Goal: Information Seeking & Learning: Compare options

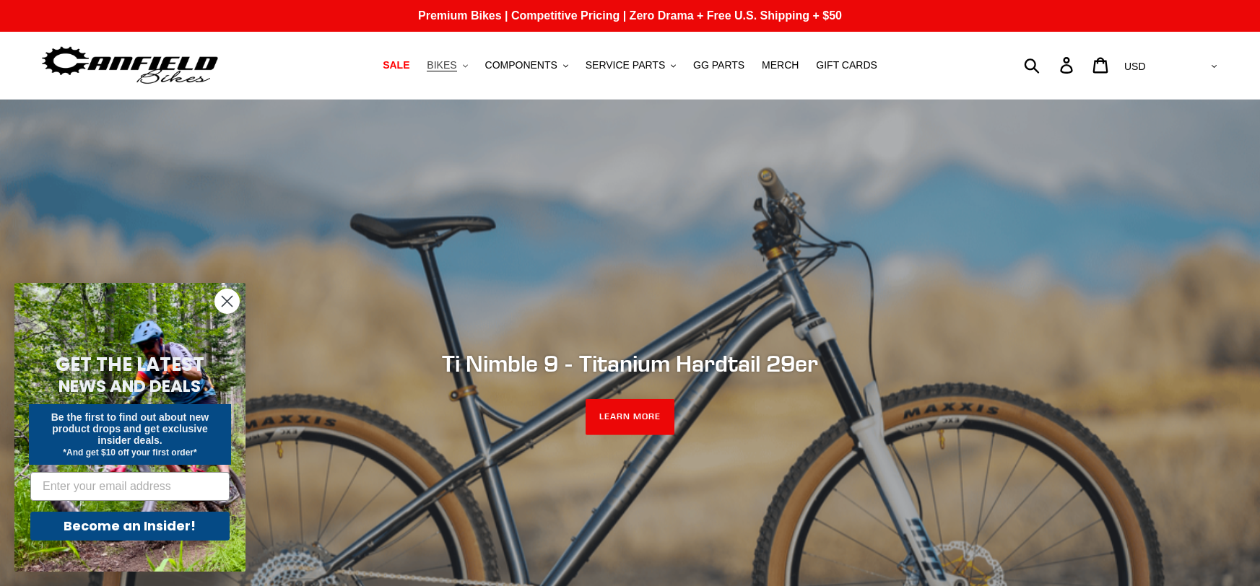
click at [452, 73] on button "BIKES .cls-1{fill:#231f20}" at bounding box center [447, 65] width 55 height 19
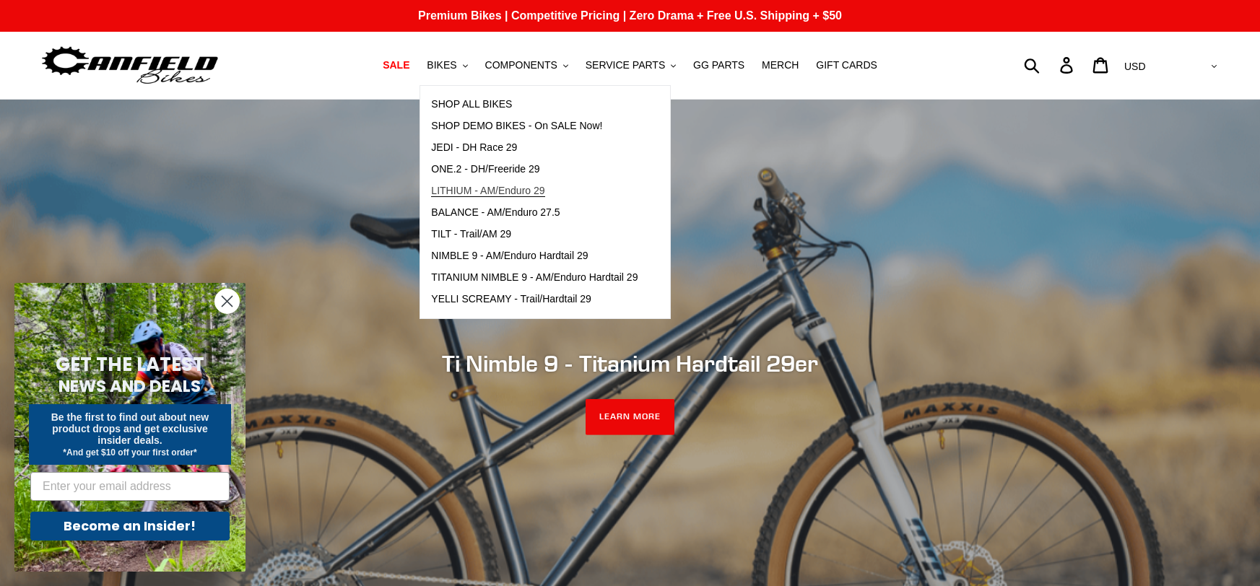
click at [545, 199] on link "LITHIUM - AM/Enduro 29" at bounding box center [534, 192] width 228 height 22
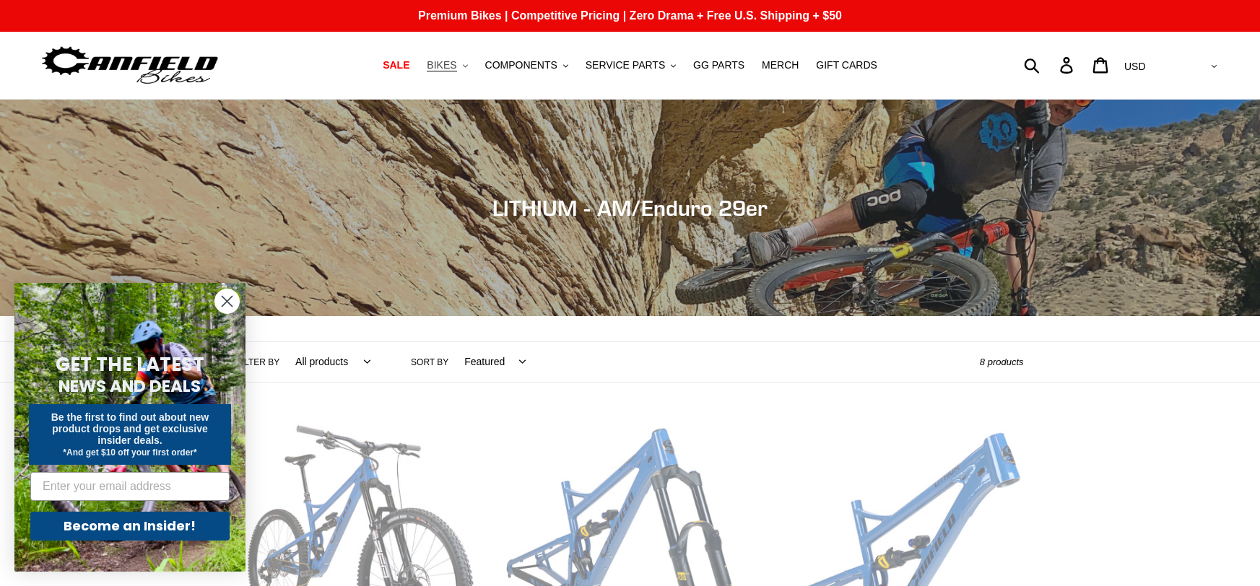
click at [472, 64] on button "BIKES .cls-1{fill:#231f20}" at bounding box center [447, 65] width 55 height 19
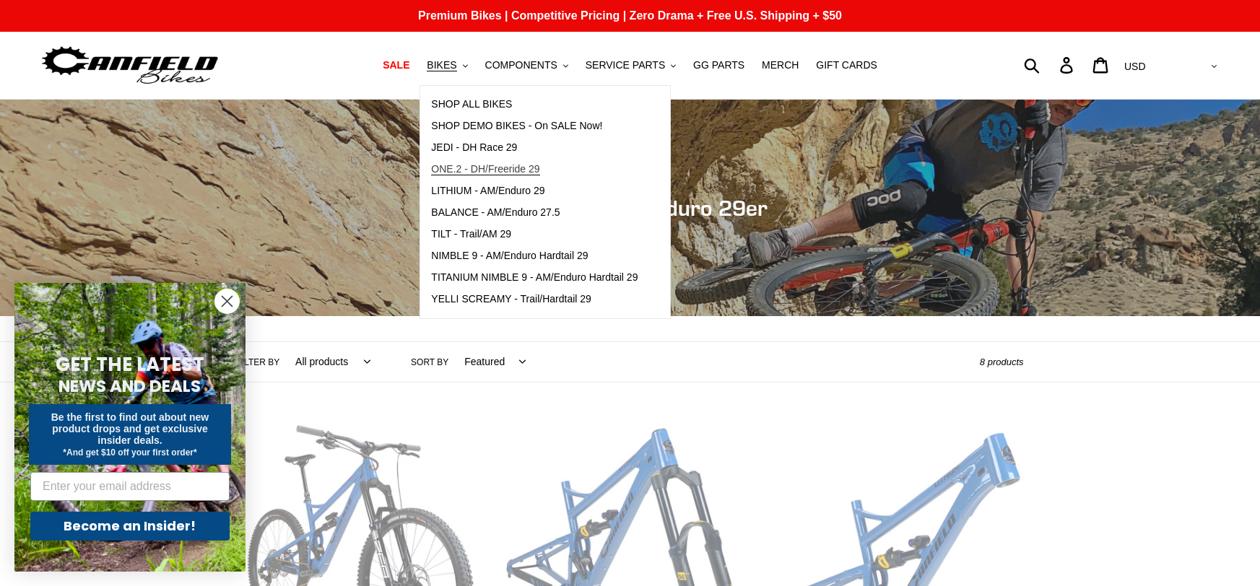
click at [532, 166] on span "ONE.2 - DH/Freeride 29" at bounding box center [485, 169] width 108 height 12
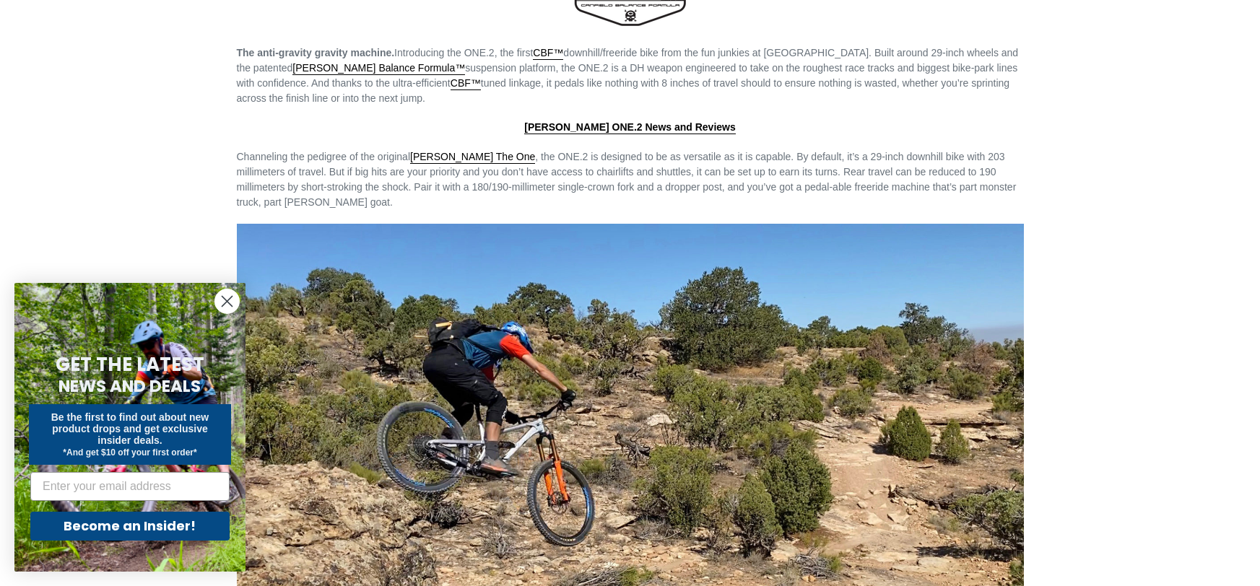
scroll to position [1877, 0]
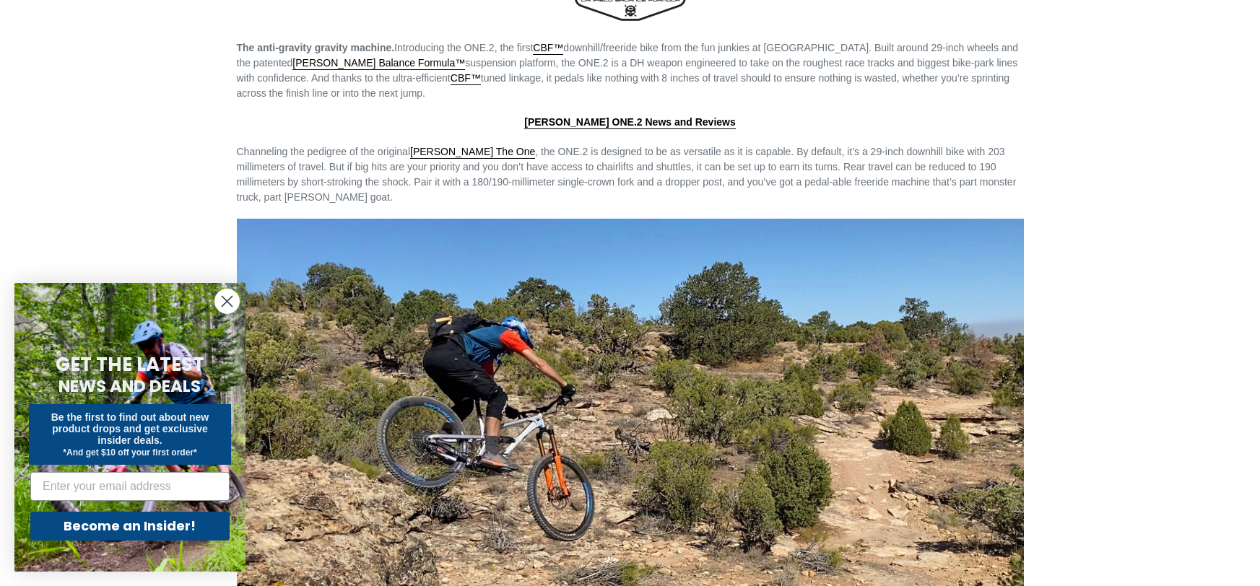
click at [220, 304] on circle "Close dialog" at bounding box center [227, 302] width 24 height 24
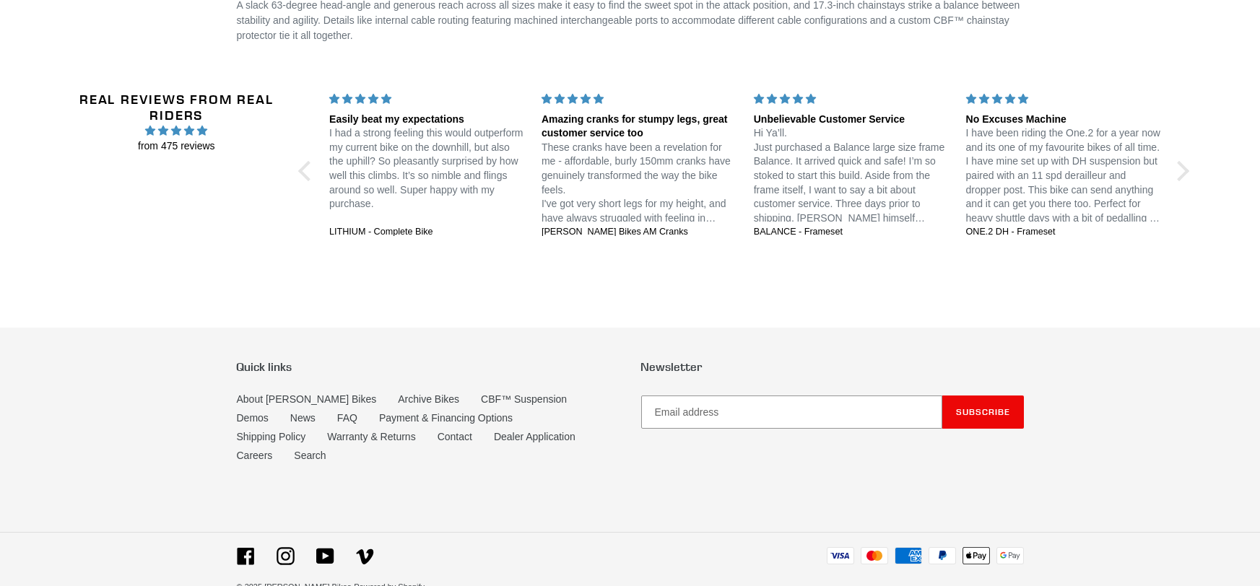
scroll to position [0, 0]
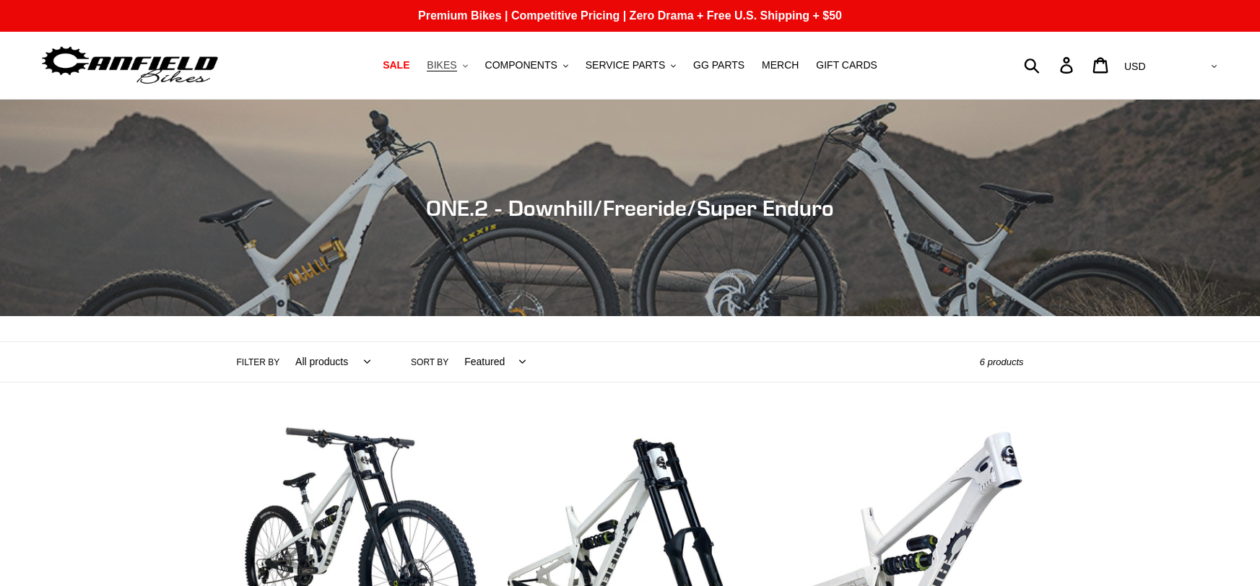
click at [456, 64] on span "BIKES" at bounding box center [442, 65] width 30 height 12
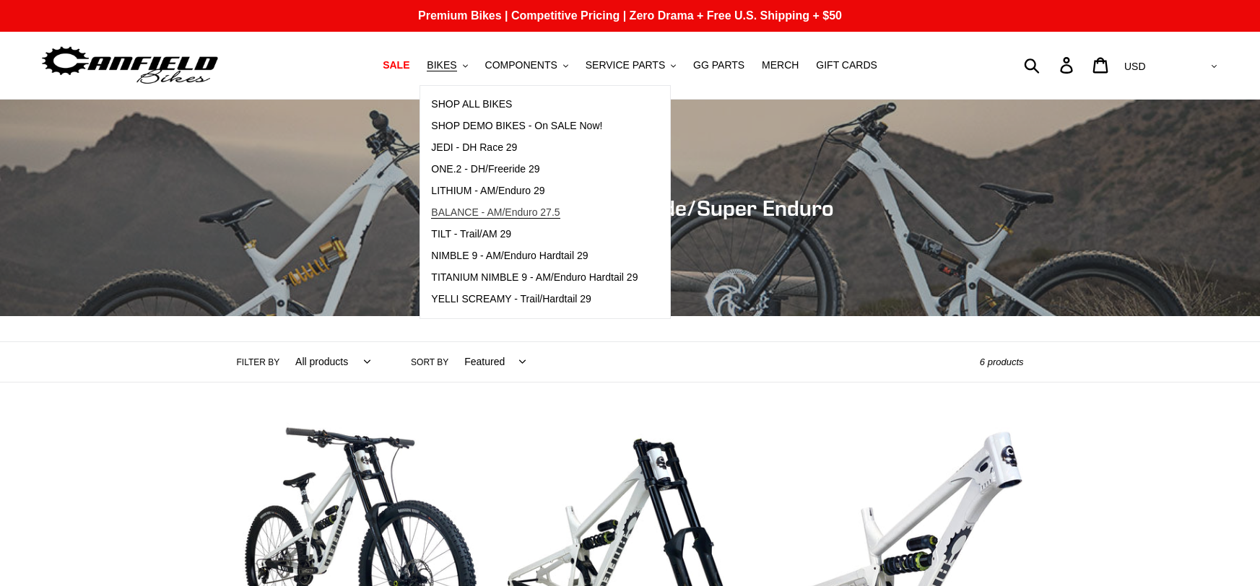
click at [549, 213] on span "BALANCE - AM/Enduro 27.5" at bounding box center [495, 213] width 129 height 12
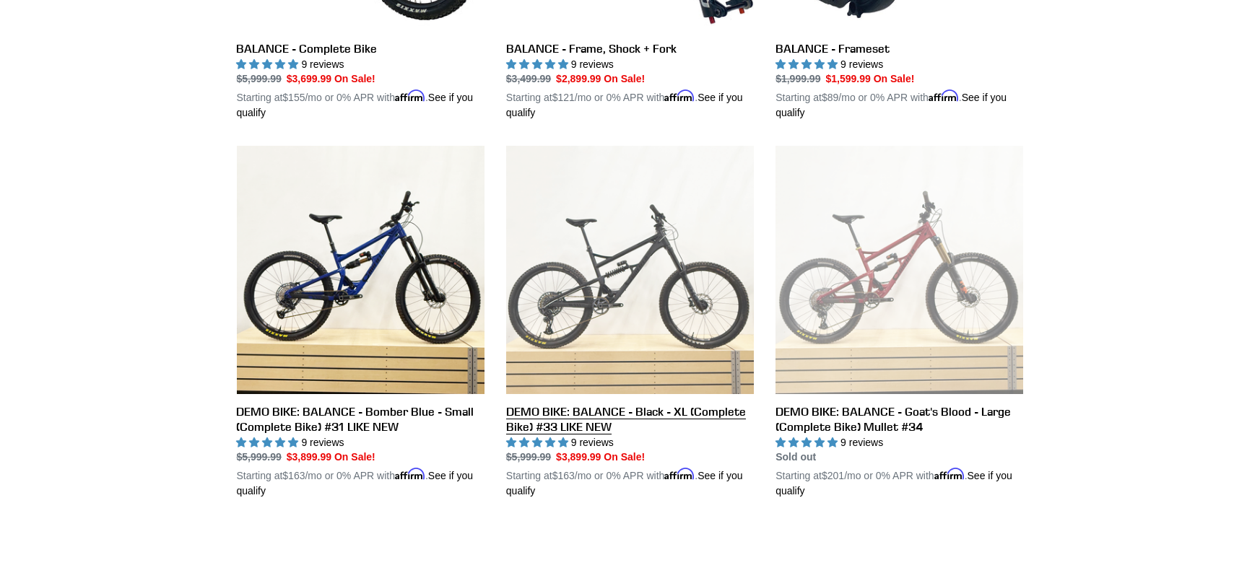
scroll to position [640, 0]
click at [686, 421] on link "DEMO BIKE: BALANCE - Black - XL (Complete Bike) #33 LIKE NEW" at bounding box center [630, 321] width 248 height 353
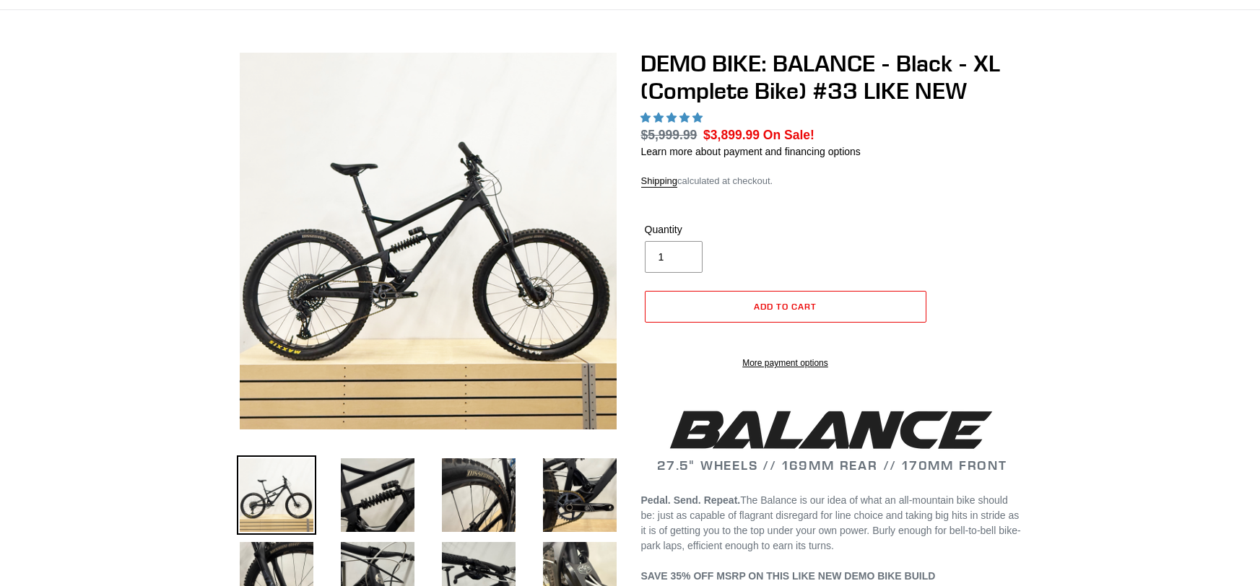
scroll to position [90, 0]
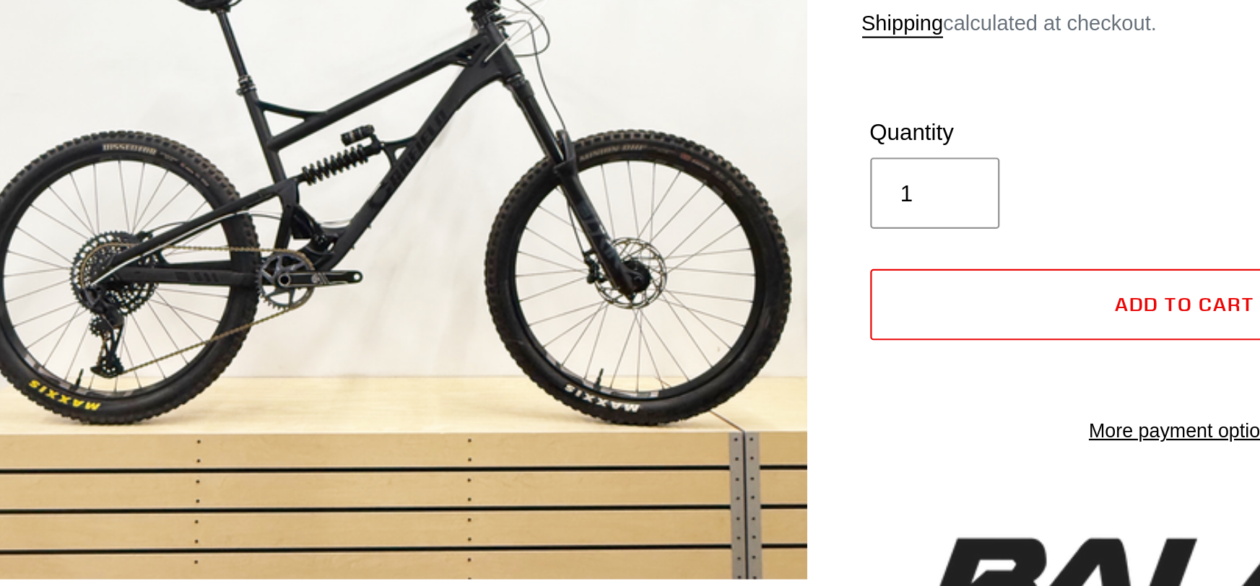
select select "highest-rating"
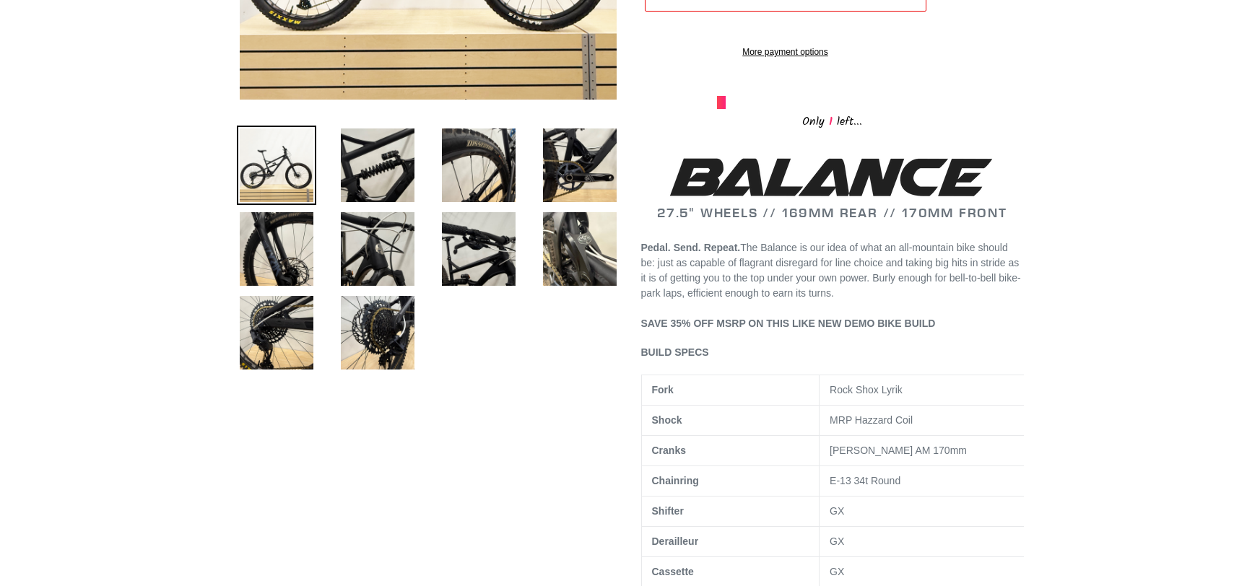
scroll to position [420, 0]
click at [358, 153] on img at bounding box center [377, 164] width 79 height 79
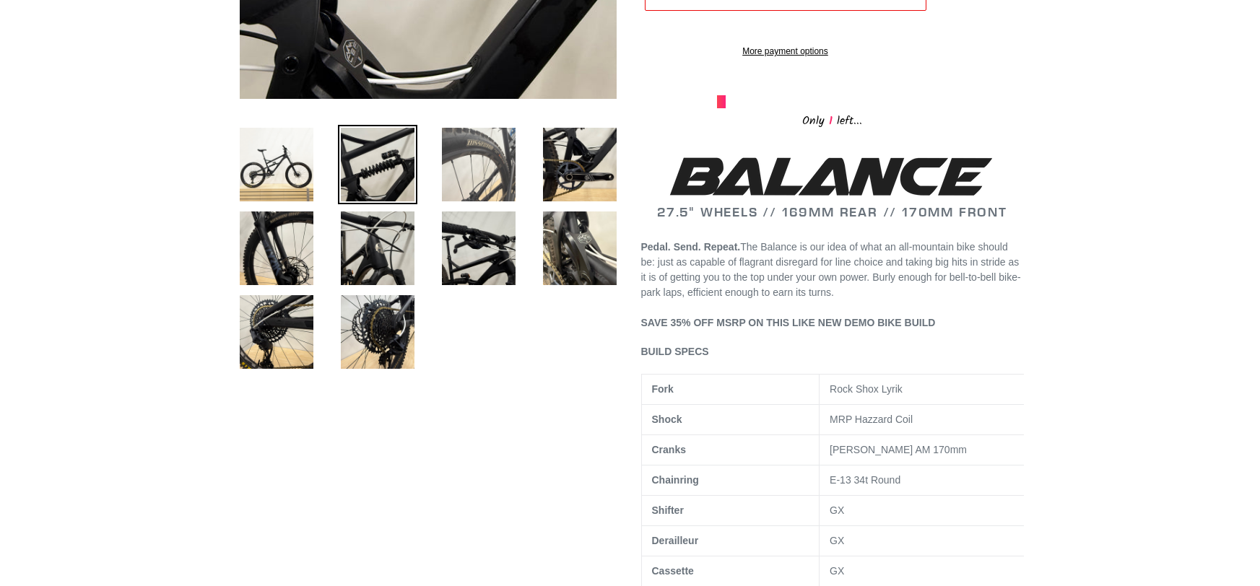
click at [459, 171] on img at bounding box center [478, 164] width 79 height 79
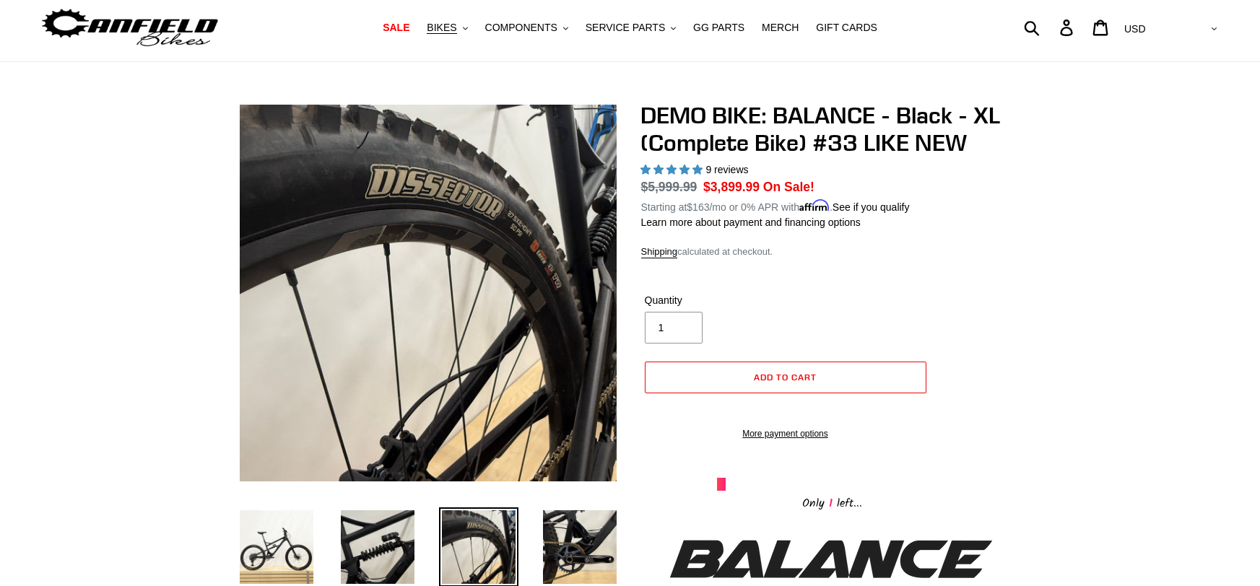
scroll to position [32, 0]
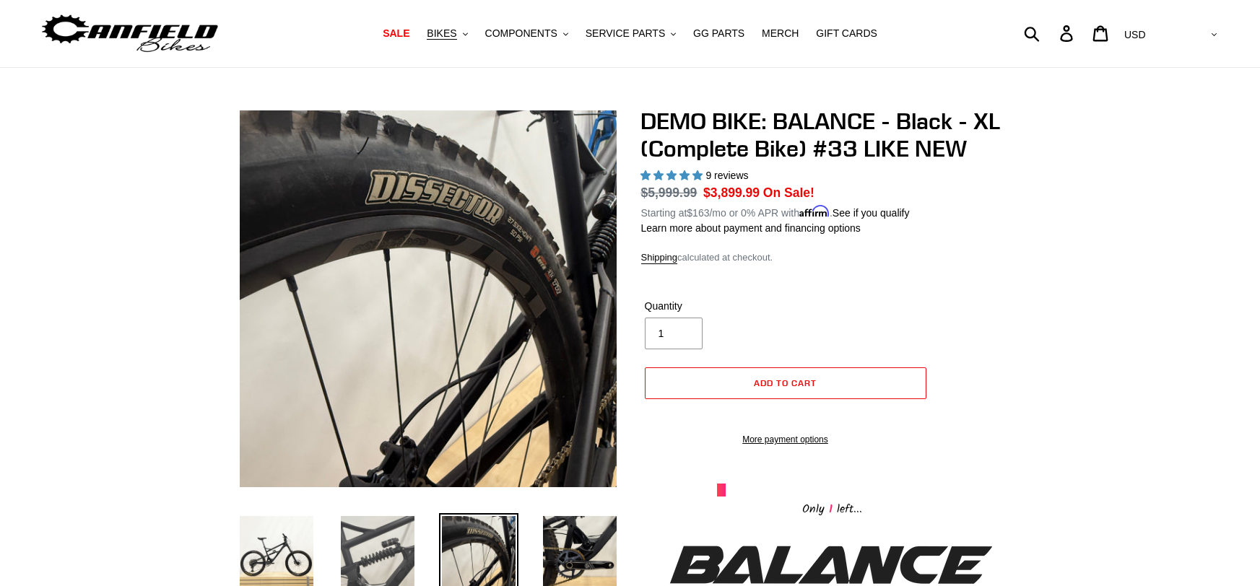
click at [393, 543] on img at bounding box center [377, 552] width 79 height 79
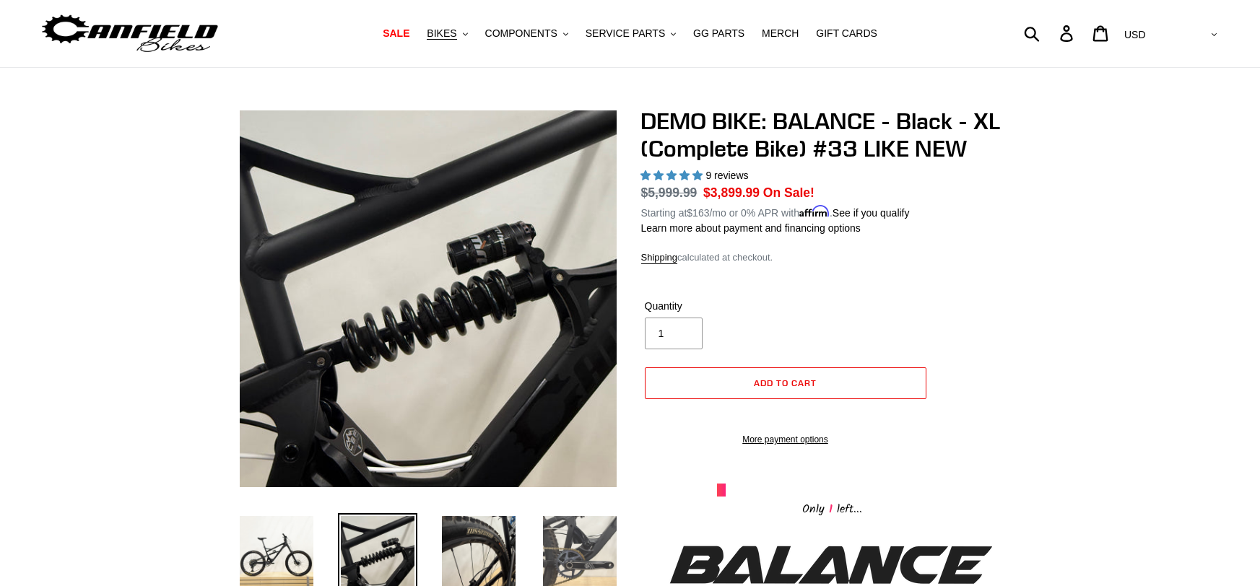
click at [585, 543] on img at bounding box center [579, 552] width 79 height 79
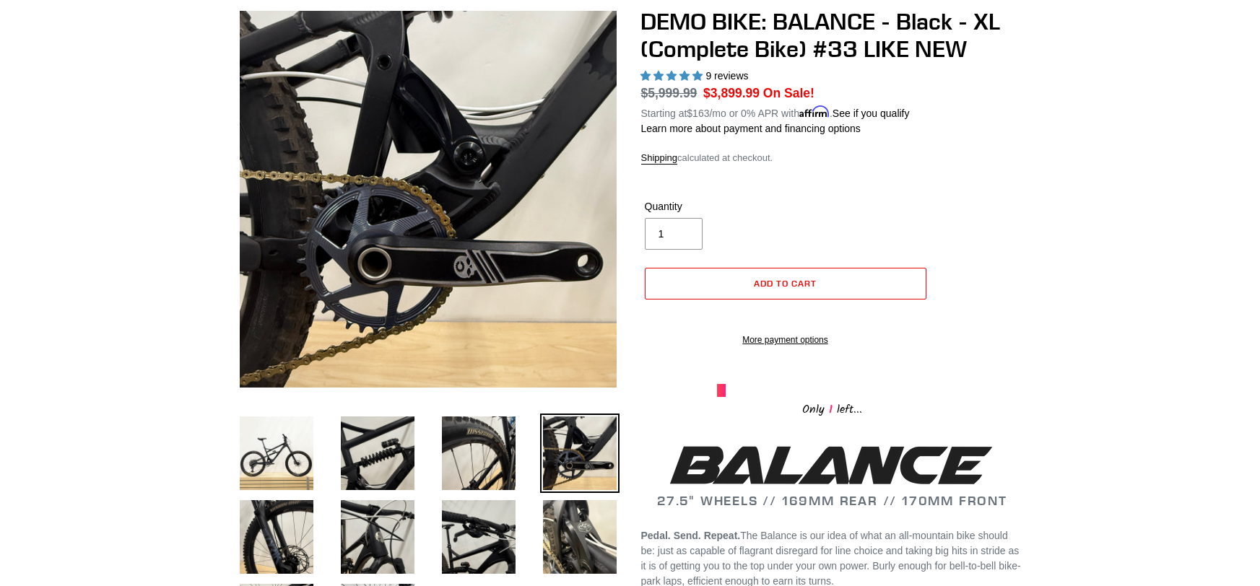
scroll to position [134, 0]
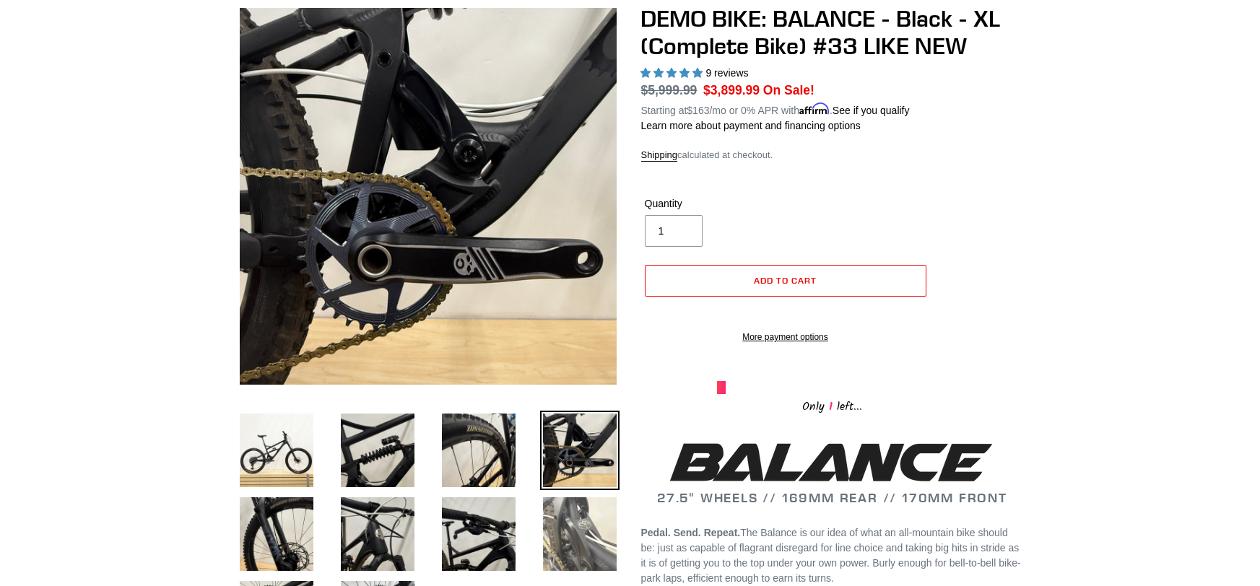
click at [587, 532] on img at bounding box center [579, 534] width 79 height 79
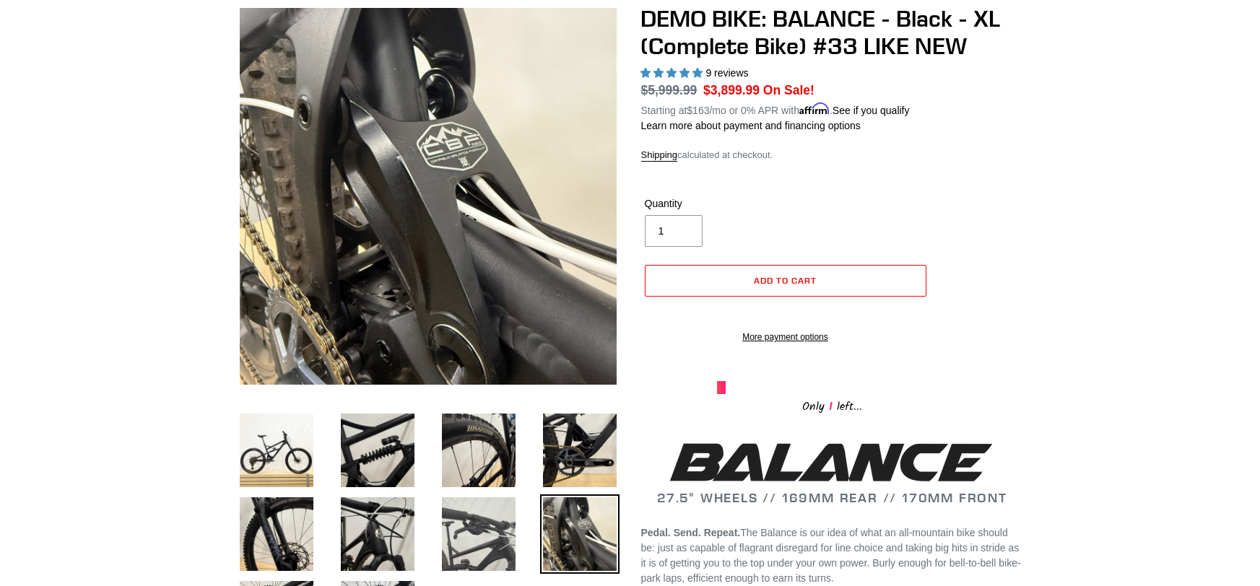
click at [484, 538] on img at bounding box center [478, 534] width 79 height 79
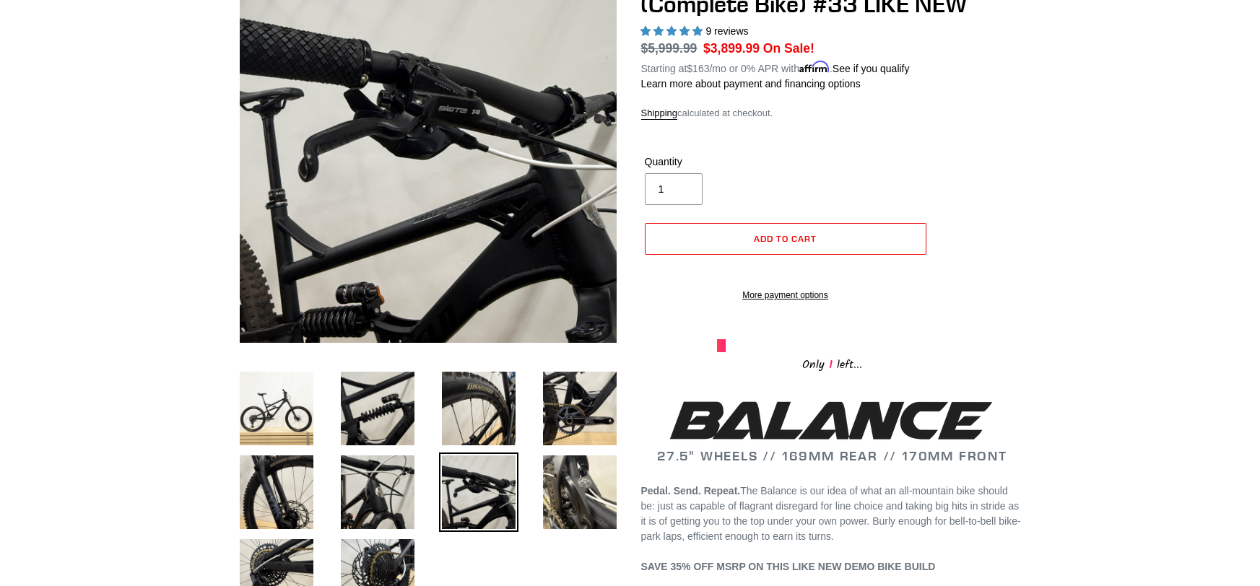
scroll to position [175, 0]
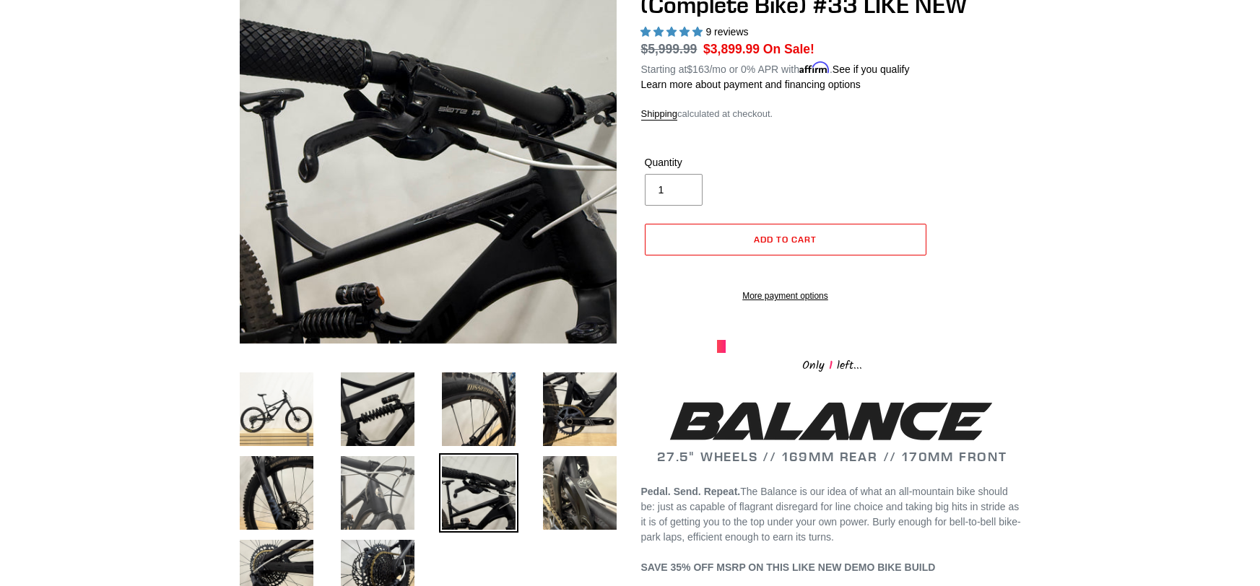
click at [406, 511] on img at bounding box center [377, 493] width 79 height 79
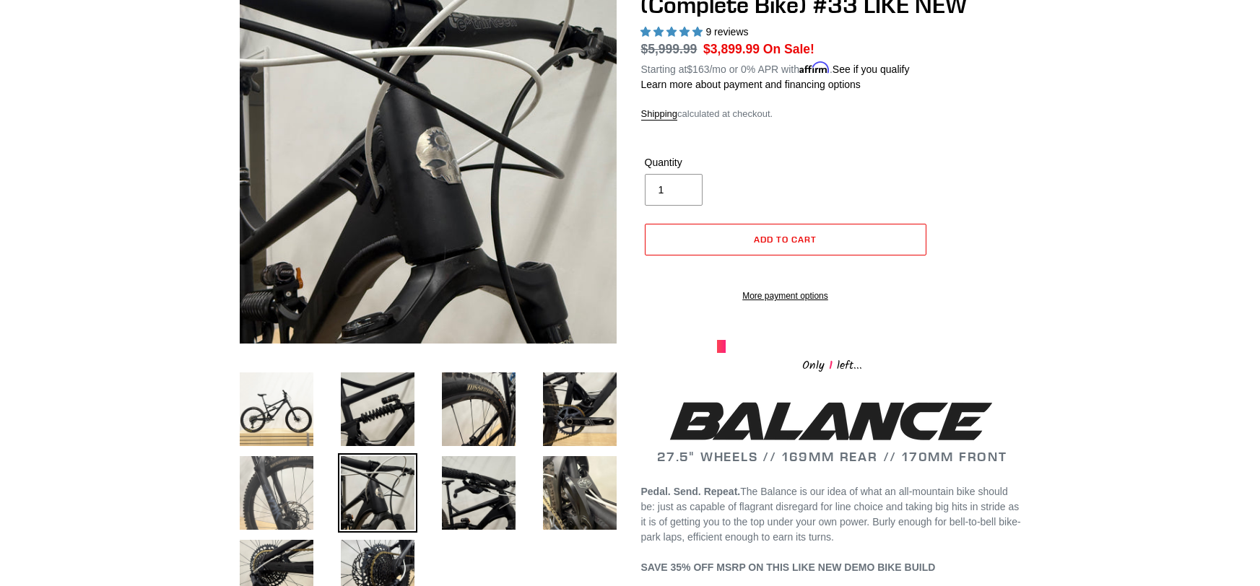
click at [292, 505] on img at bounding box center [276, 493] width 79 height 79
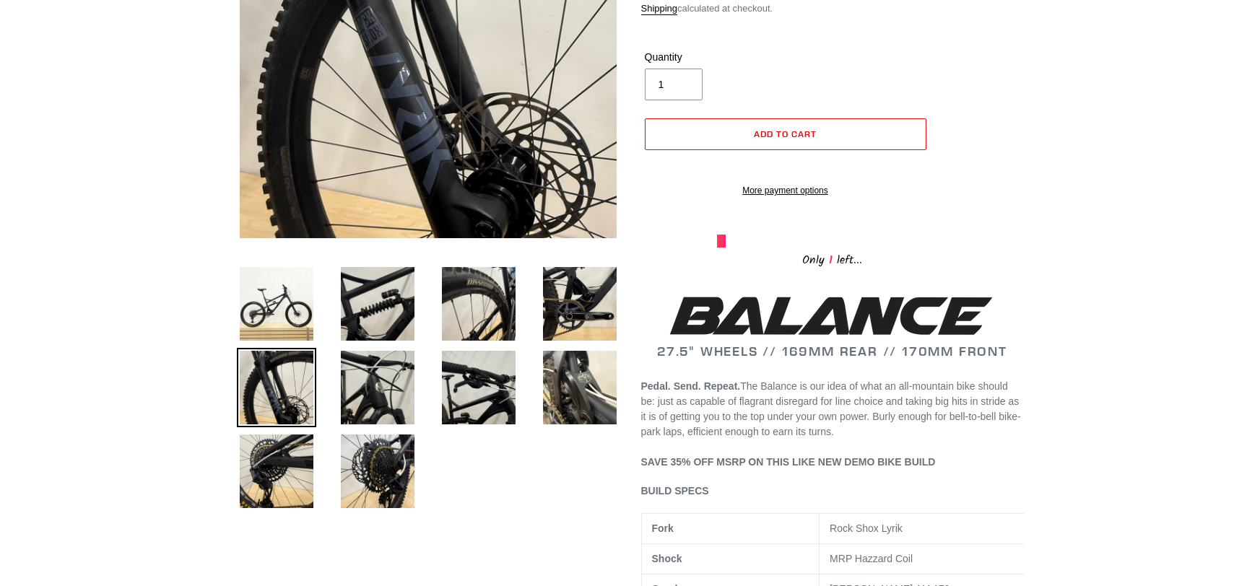
scroll to position [287, 0]
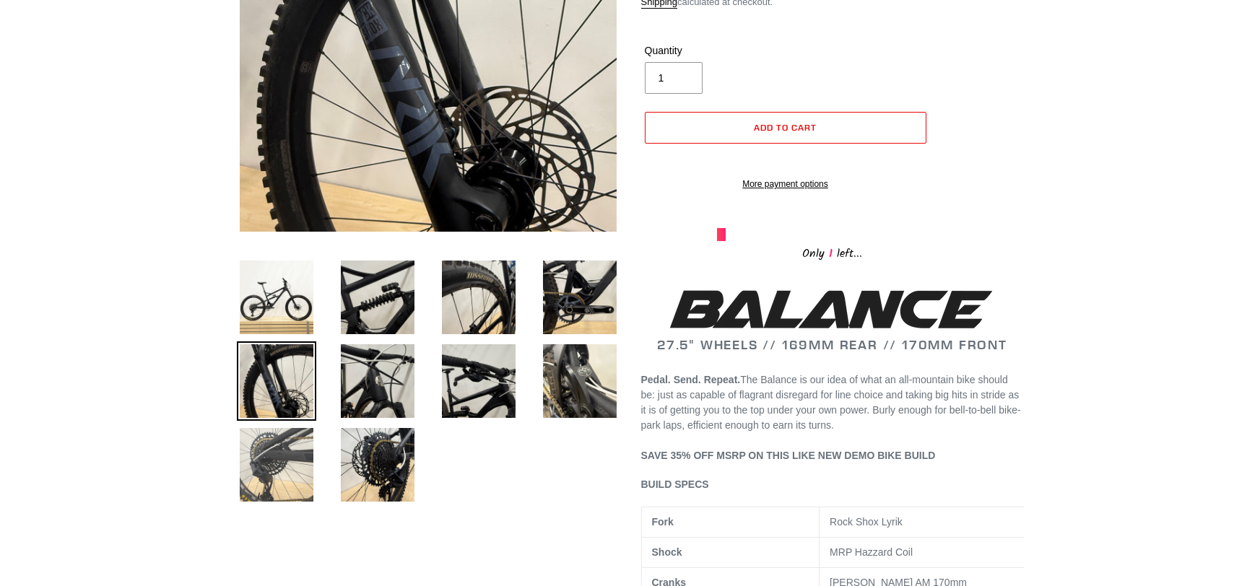
click at [295, 486] on img at bounding box center [276, 464] width 79 height 79
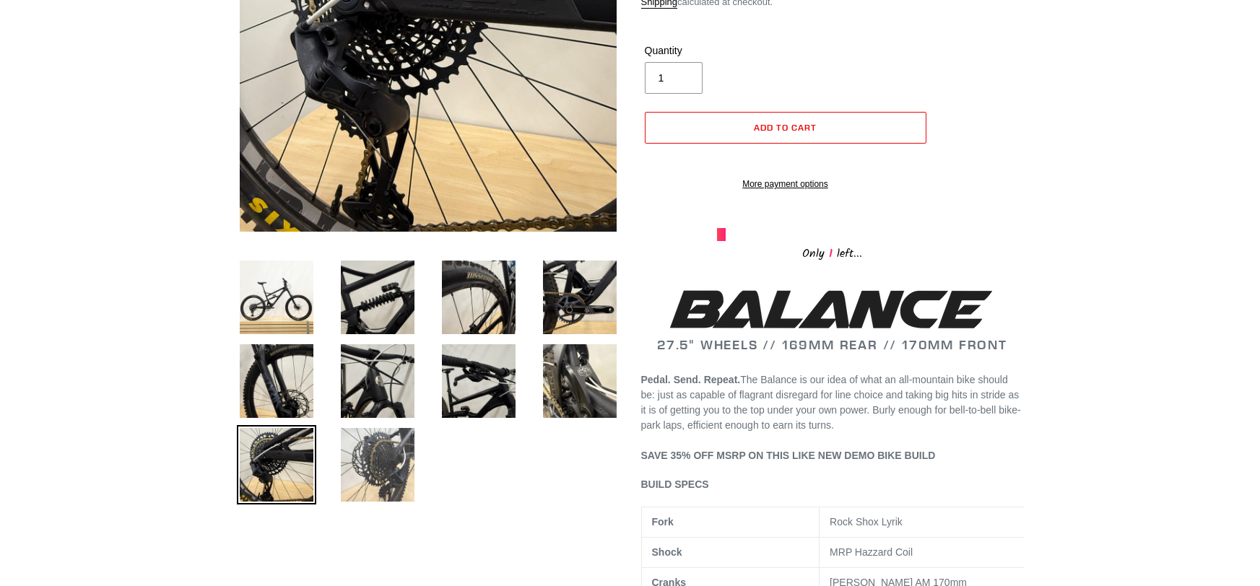
click at [370, 487] on img at bounding box center [377, 464] width 79 height 79
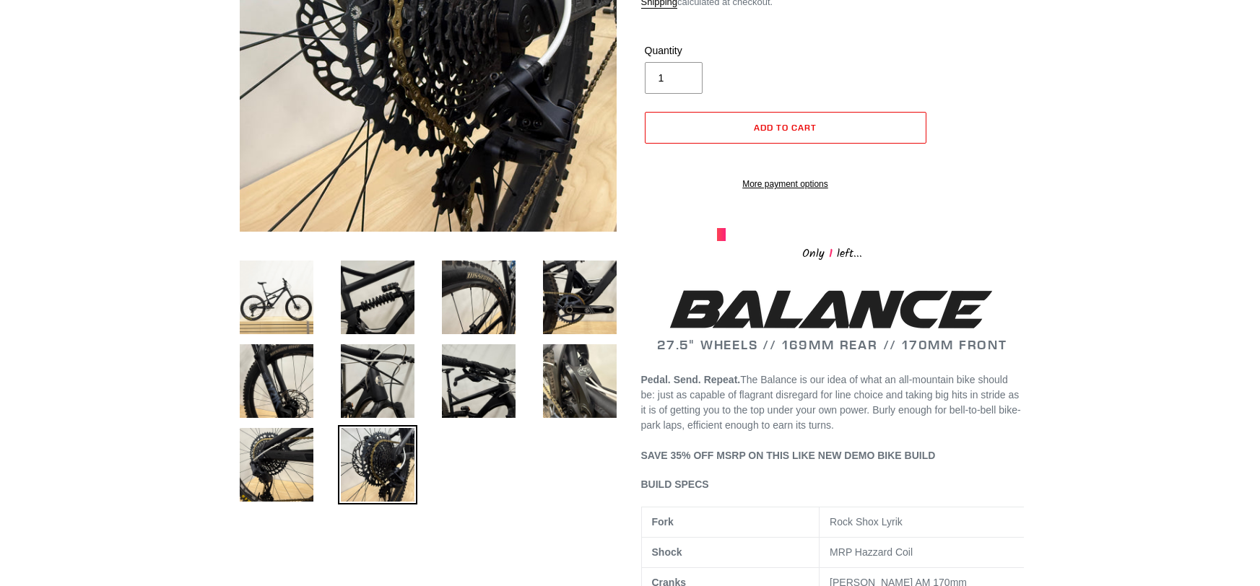
scroll to position [0, 0]
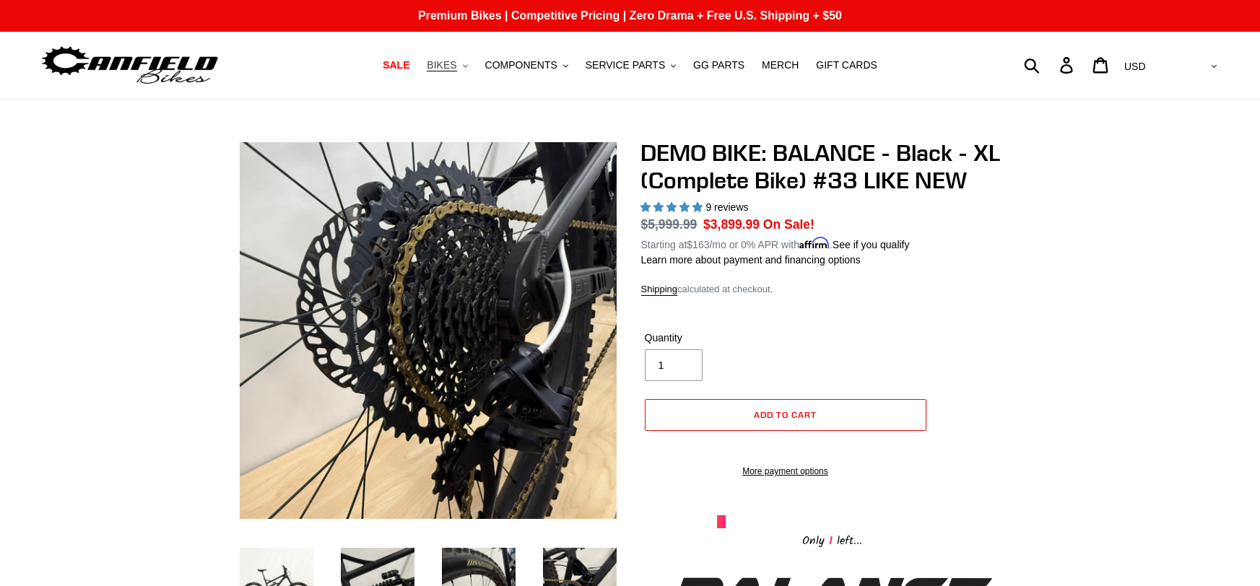
click at [474, 71] on button "BIKES .cls-1{fill:#231f20}" at bounding box center [447, 65] width 55 height 19
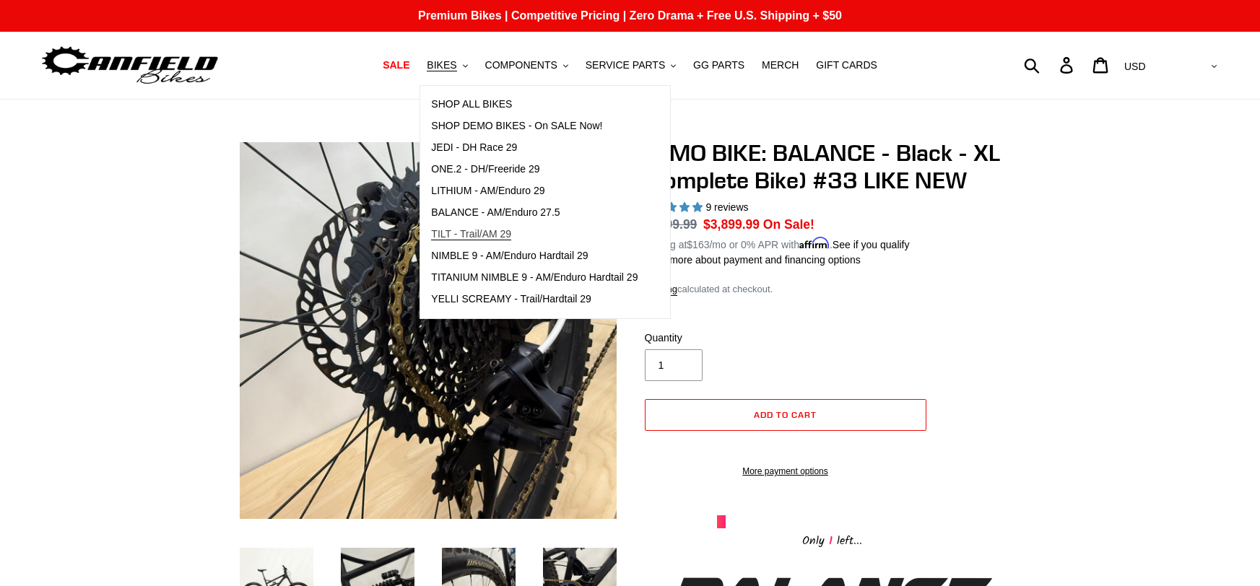
click at [498, 233] on span "TILT - Trail/AM 29" at bounding box center [471, 234] width 80 height 12
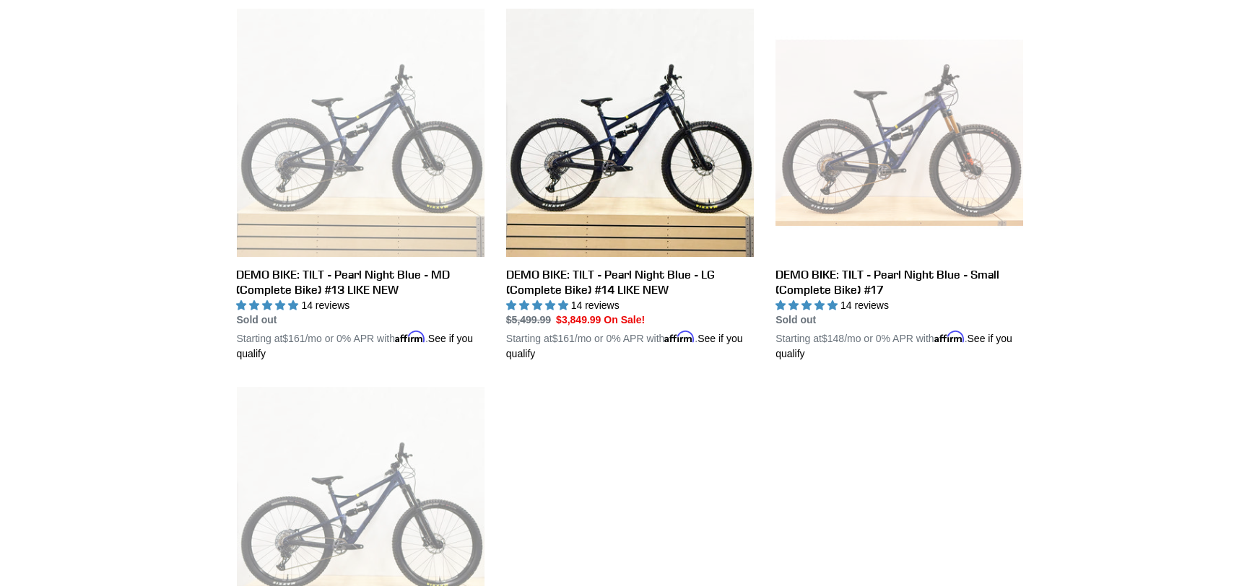
scroll to position [777, 0]
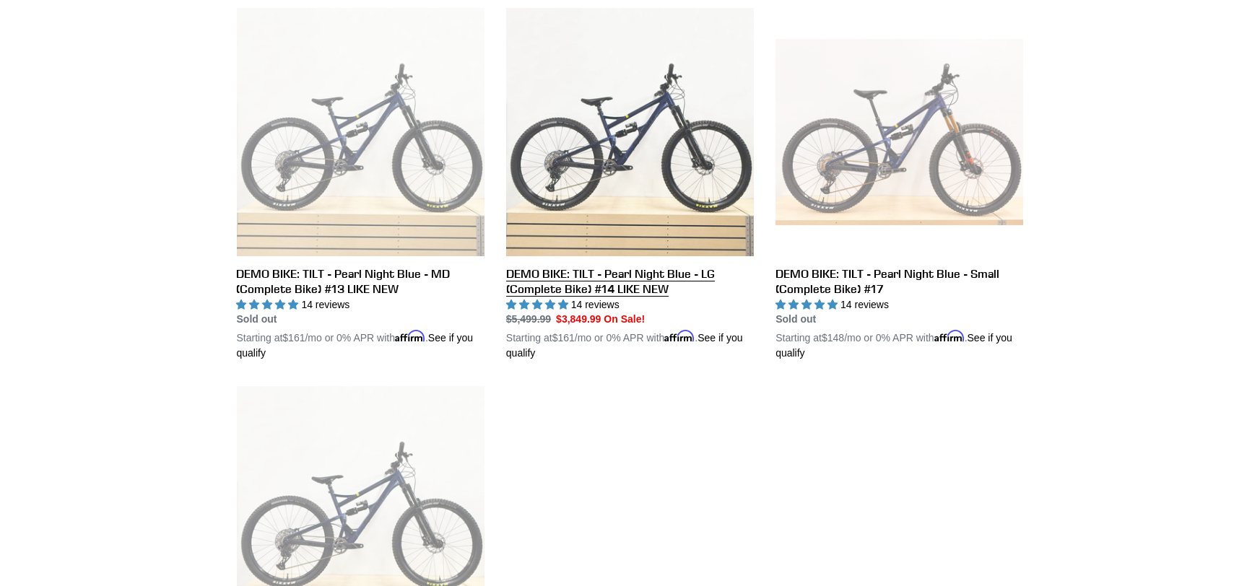
click at [649, 287] on link "DEMO BIKE: TILT - Pearl Night Blue - LG (Complete Bike) #14 LIKE NEW" at bounding box center [630, 184] width 248 height 353
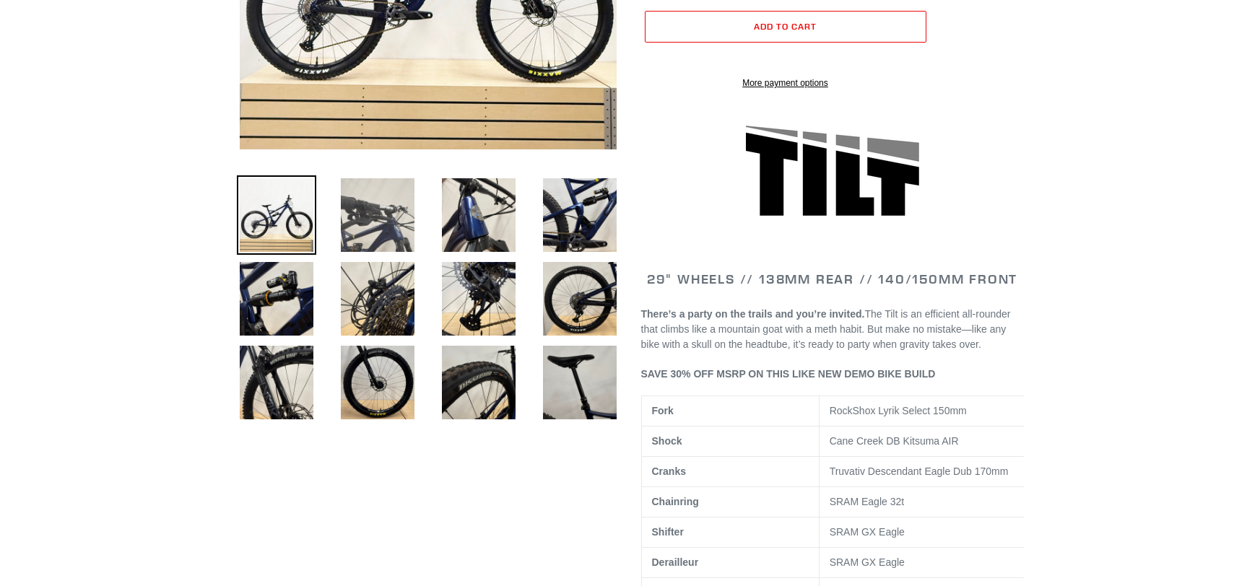
scroll to position [370, 0]
click at [362, 242] on img at bounding box center [377, 214] width 79 height 79
select select "highest-rating"
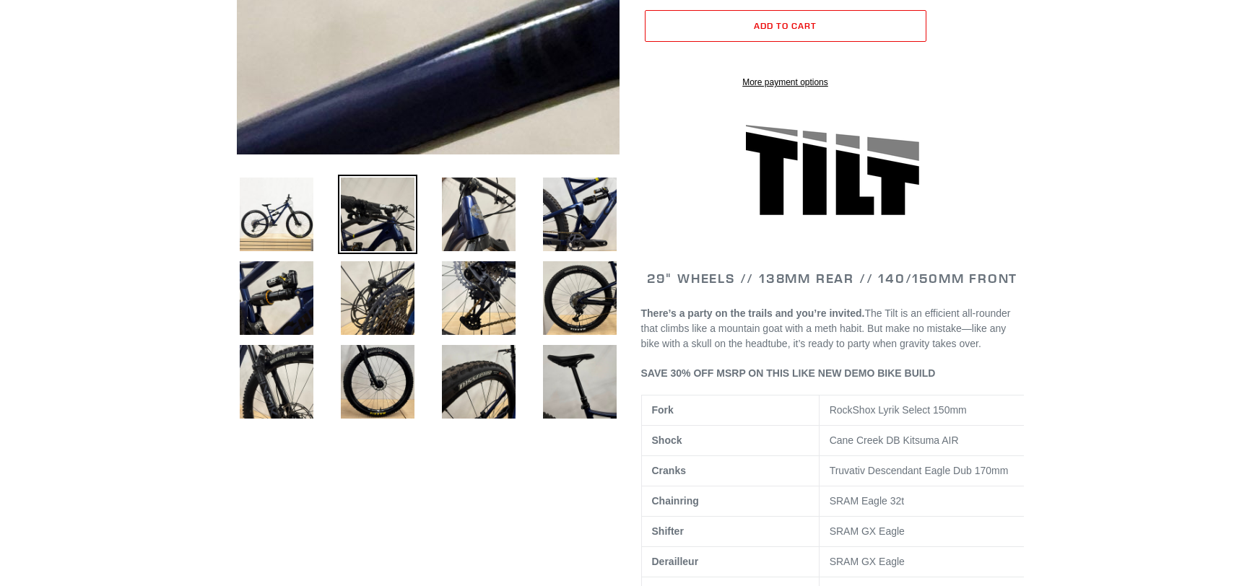
scroll to position [151, 0]
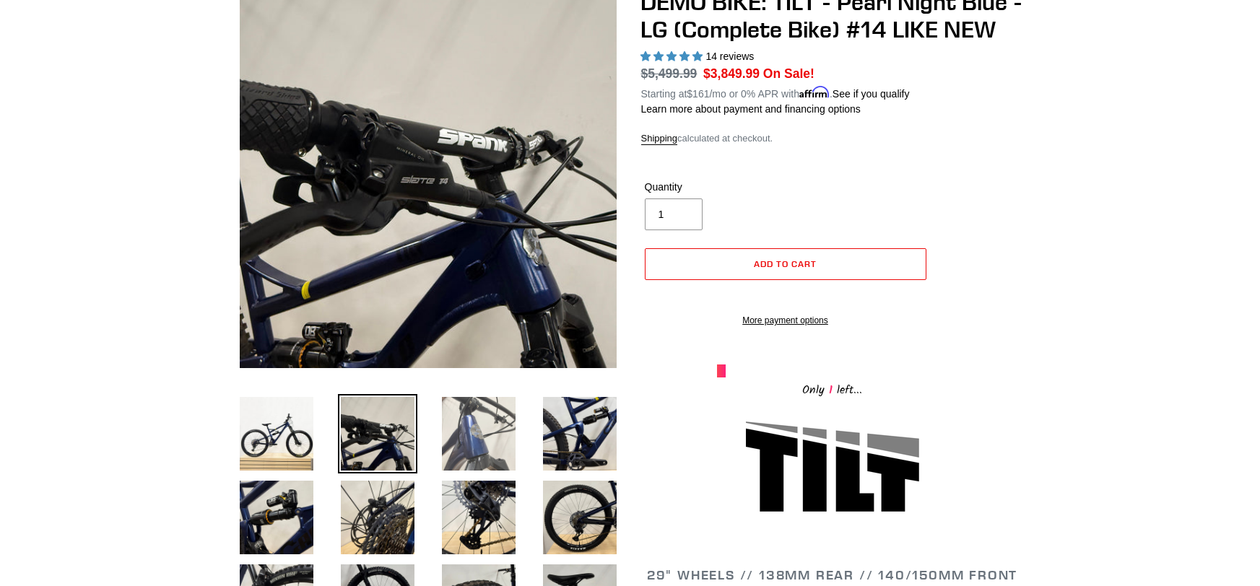
click at [461, 441] on img at bounding box center [478, 433] width 79 height 79
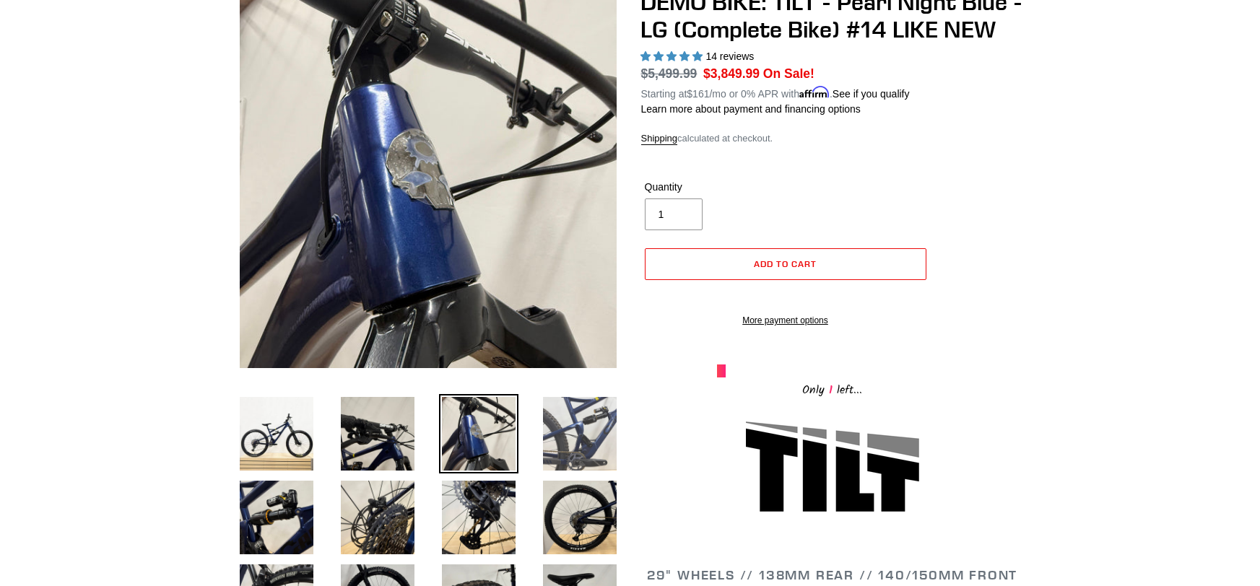
click at [587, 430] on img at bounding box center [579, 433] width 79 height 79
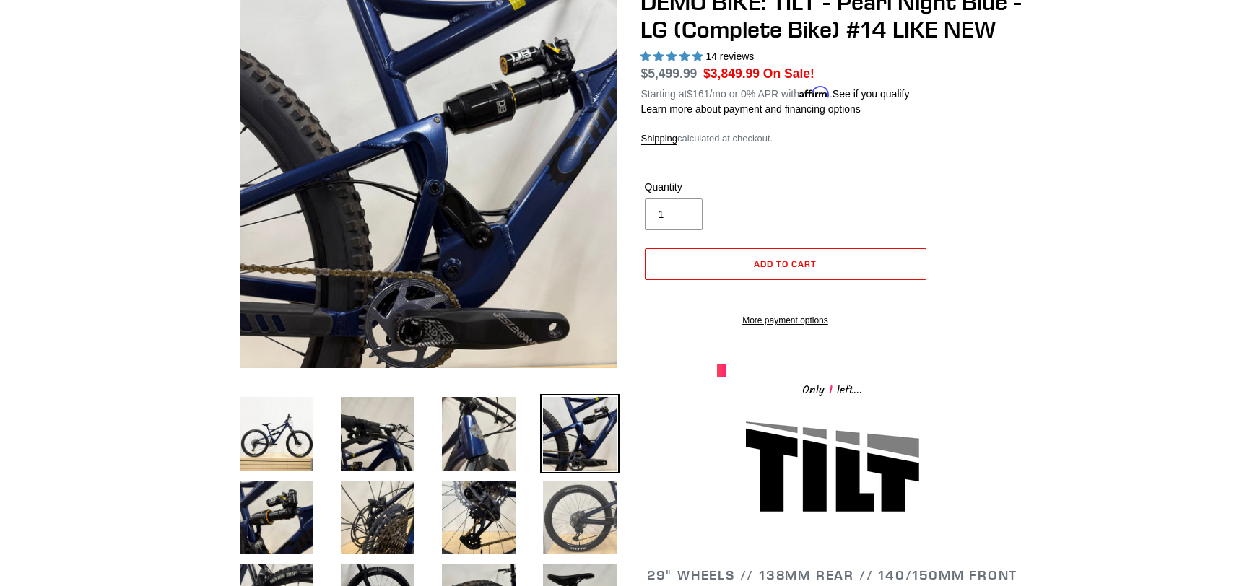
click at [594, 516] on img at bounding box center [579, 517] width 79 height 79
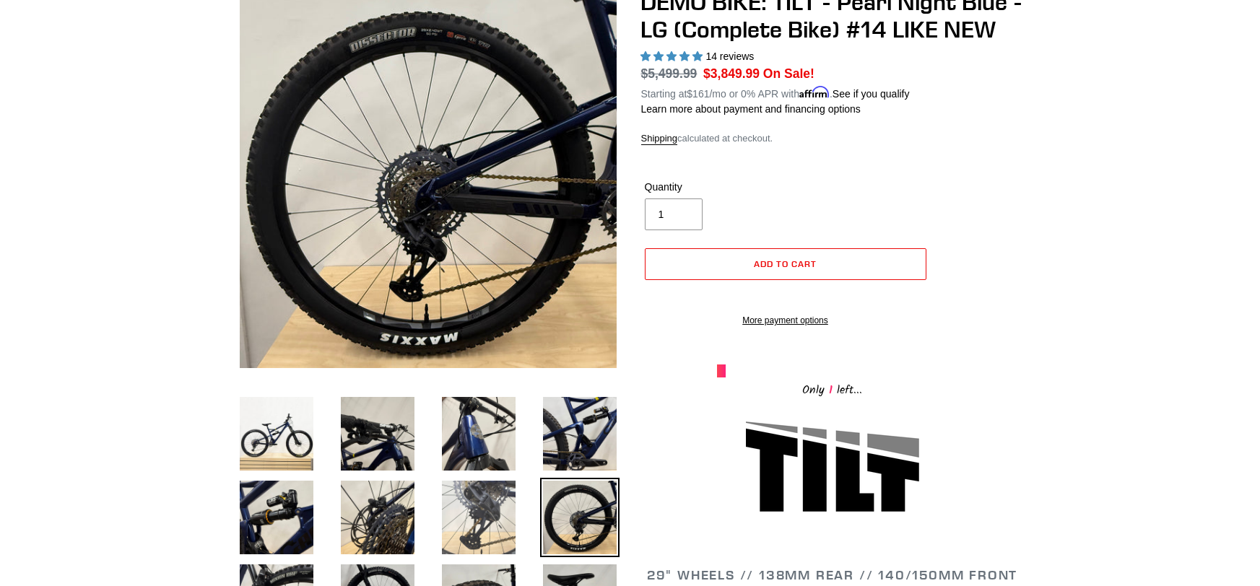
click at [487, 500] on img at bounding box center [478, 517] width 79 height 79
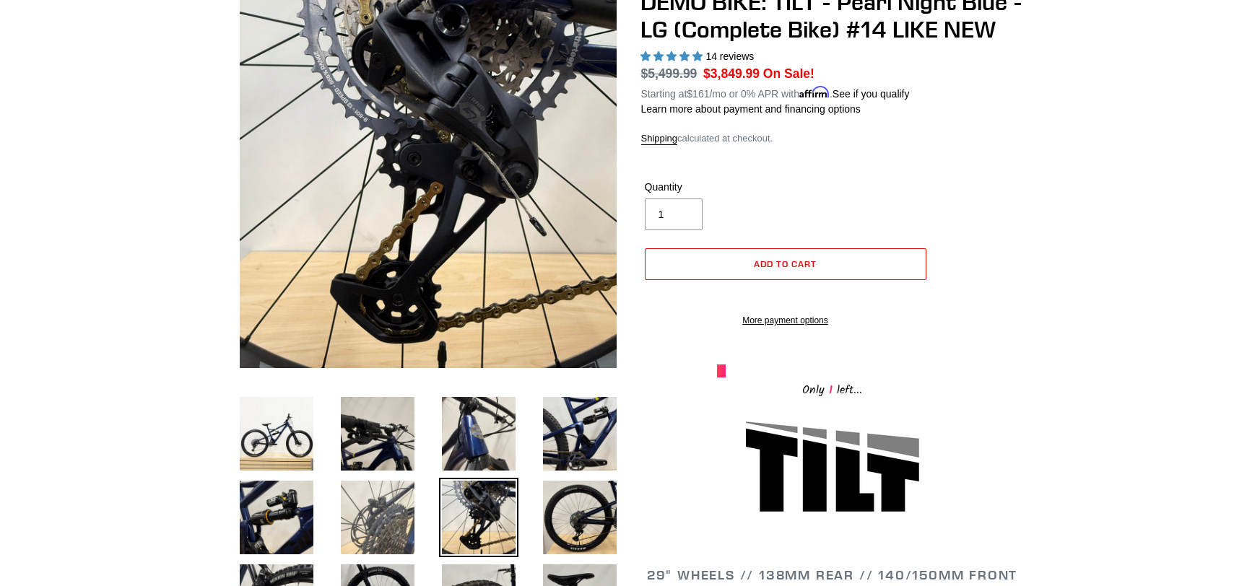
click at [409, 500] on img at bounding box center [377, 517] width 79 height 79
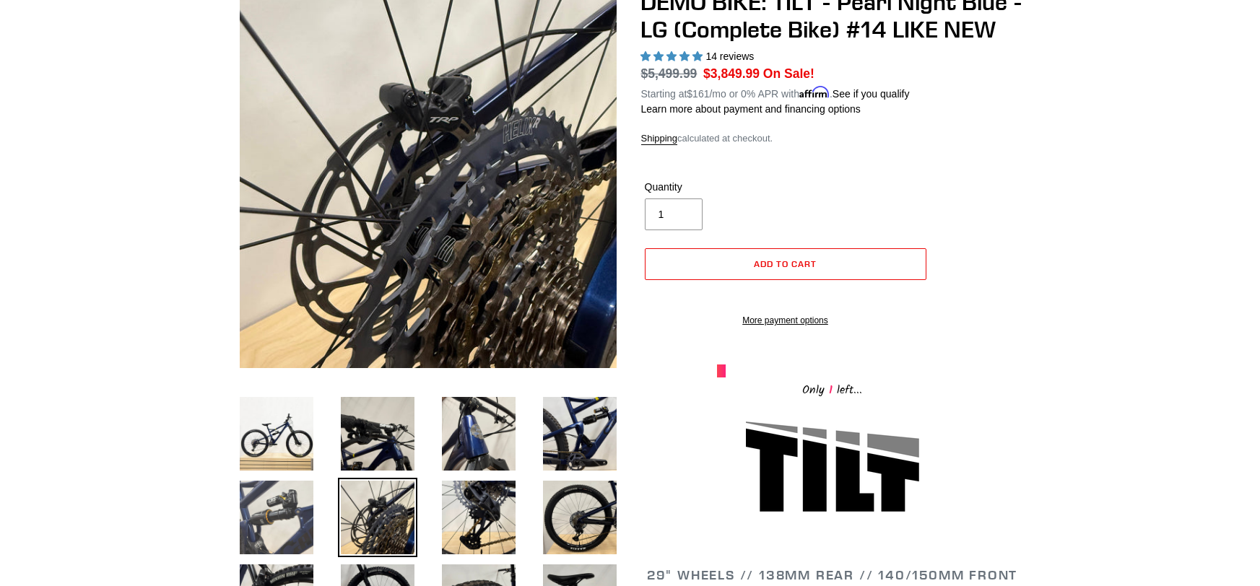
click at [269, 503] on img at bounding box center [276, 517] width 79 height 79
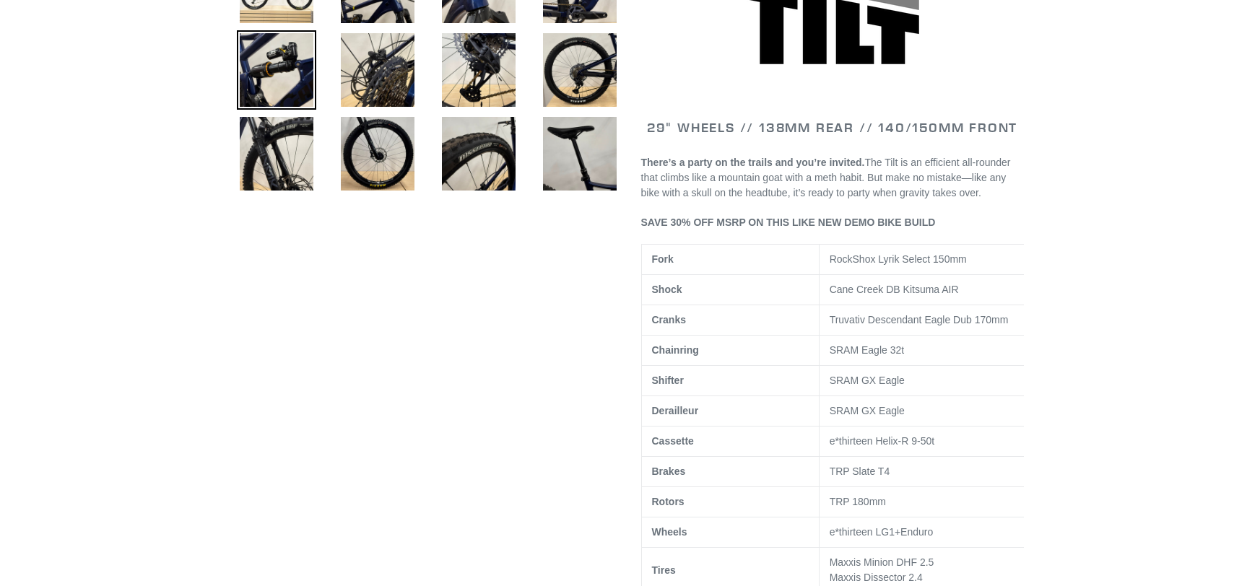
scroll to position [600, 0]
